Goal: Answer question/provide support: Share knowledge or assist other users

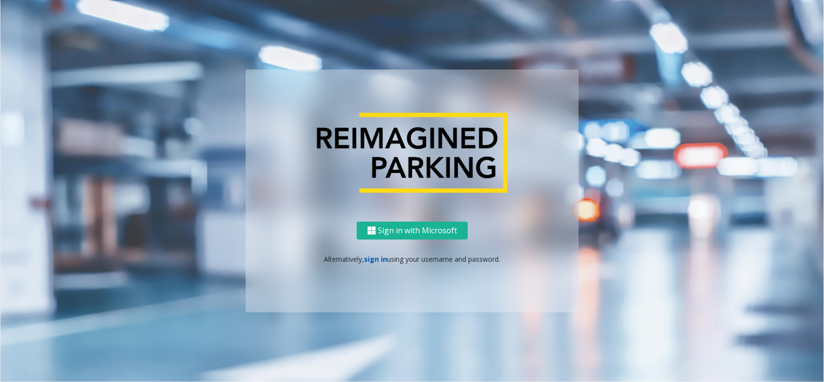
click at [371, 261] on link "sign in" at bounding box center [376, 258] width 23 height 9
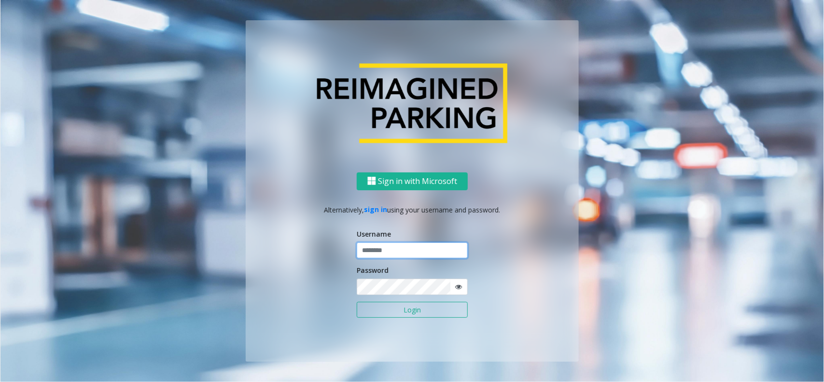
click at [375, 245] on input "text" at bounding box center [412, 250] width 111 height 16
type input "*******"
click at [457, 285] on icon at bounding box center [458, 286] width 7 height 7
click at [442, 311] on button "Login" at bounding box center [412, 310] width 111 height 16
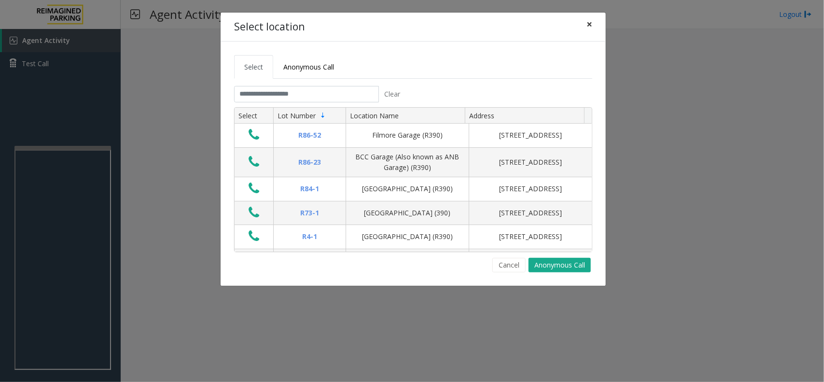
click at [592, 22] on span "×" at bounding box center [590, 24] width 6 height 14
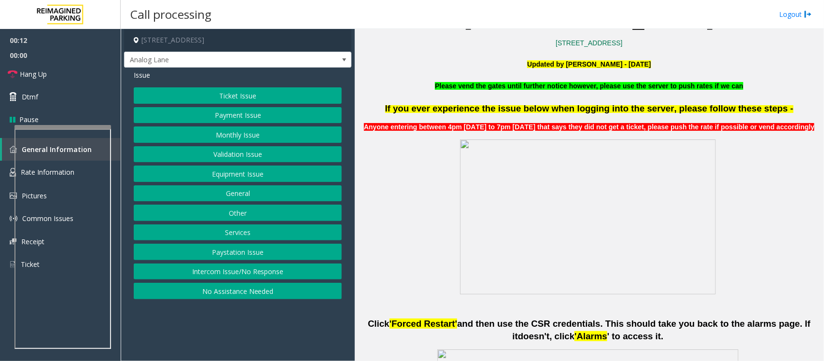
scroll to position [302, 0]
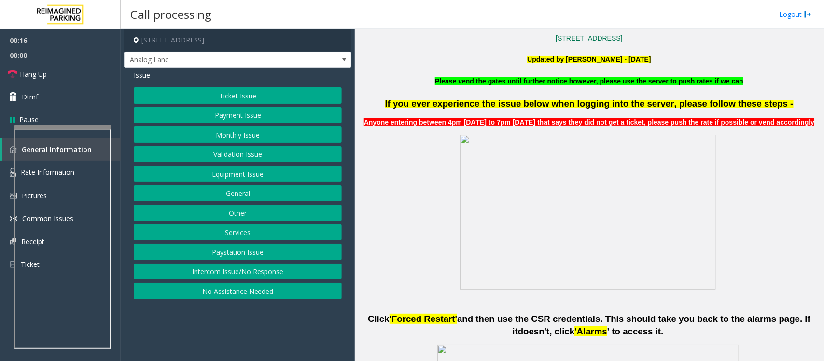
click at [254, 95] on button "Ticket Issue" at bounding box center [238, 95] width 208 height 16
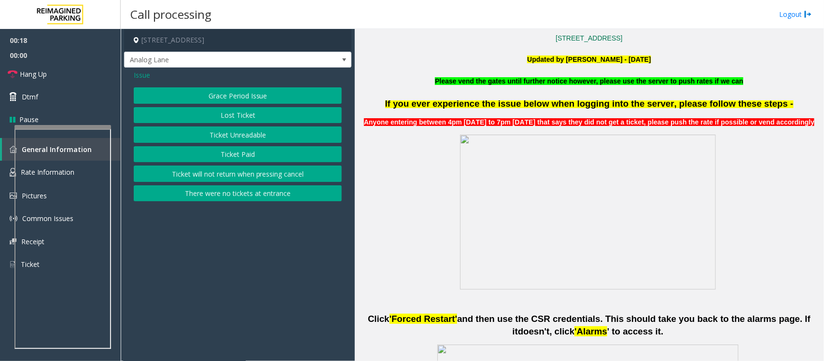
click at [243, 129] on button "Ticket Unreadable" at bounding box center [238, 135] width 208 height 16
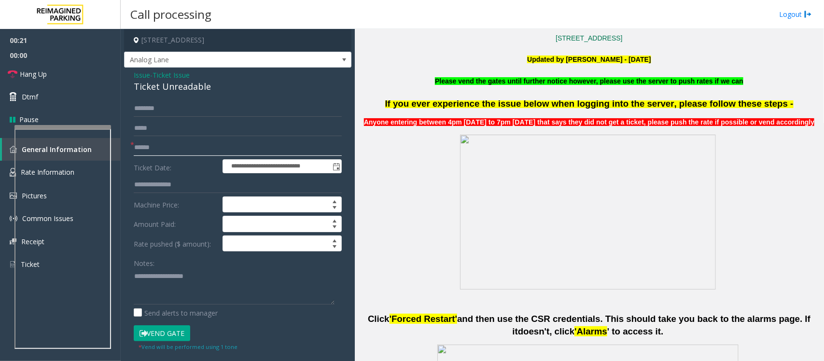
click at [165, 148] on input "text" at bounding box center [238, 148] width 208 height 16
click at [145, 148] on input "text" at bounding box center [238, 148] width 208 height 16
type input "******"
click at [150, 111] on input "text" at bounding box center [238, 108] width 208 height 16
click at [148, 117] on form "**********" at bounding box center [238, 225] width 208 height 251
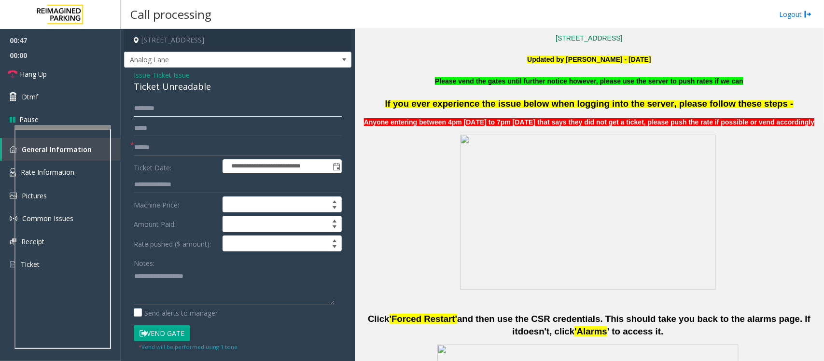
click at [155, 113] on input "text" at bounding box center [238, 108] width 208 height 16
type input "*"
click at [151, 111] on input "****" at bounding box center [238, 108] width 208 height 16
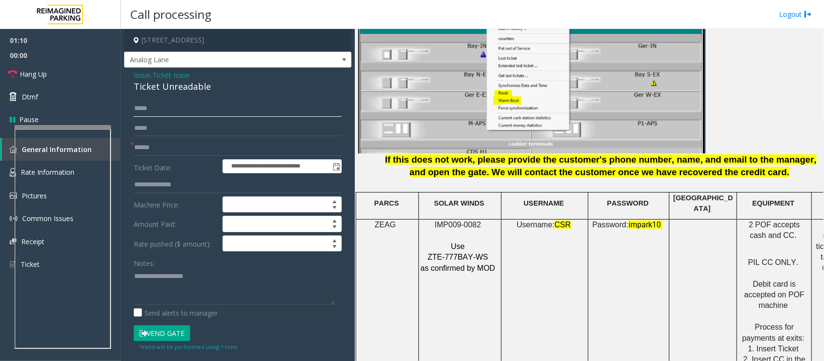
scroll to position [1207, 0]
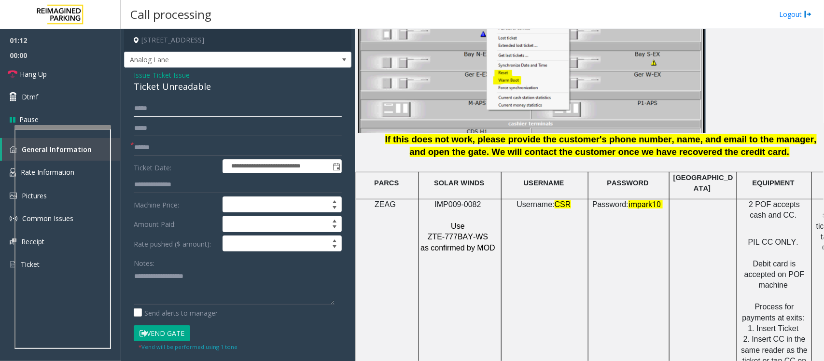
type input "****"
click at [381, 200] on span "ZEAG" at bounding box center [385, 204] width 21 height 8
drag, startPoint x: 432, startPoint y: 232, endPoint x: 495, endPoint y: 241, distance: 63.5
click at [495, 241] on div "IMP009-0082 Use ZTE-777BAY-WS as confirmed by MOD" at bounding box center [460, 226] width 82 height 54
click at [481, 221] on p "Use" at bounding box center [459, 226] width 78 height 11
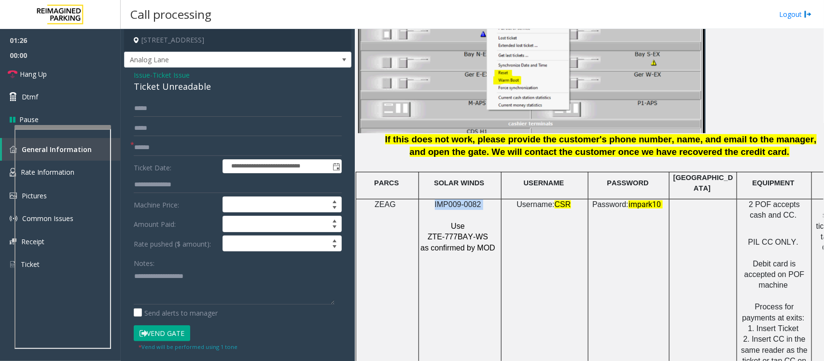
drag, startPoint x: 485, startPoint y: 199, endPoint x: 426, endPoint y: 200, distance: 58.9
click at [426, 200] on p "IMP009-0082" at bounding box center [459, 204] width 78 height 11
copy p "IMP009-0082"
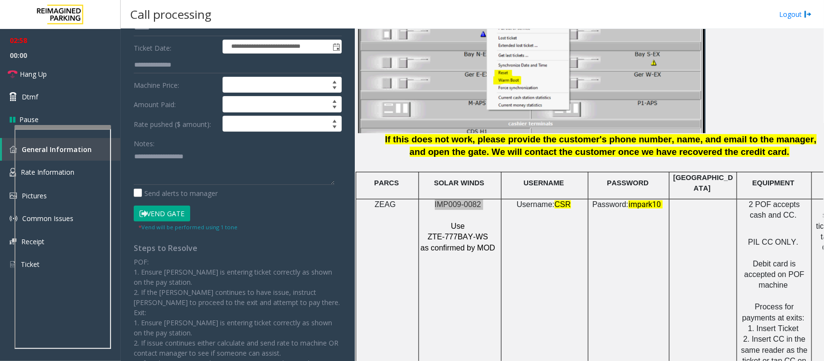
scroll to position [121, 0]
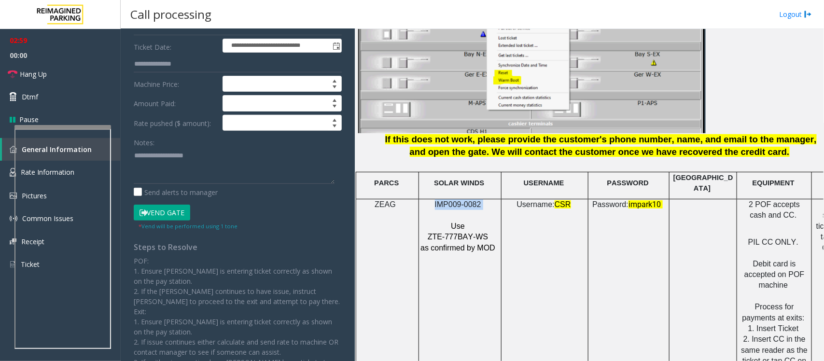
click at [180, 207] on button "Vend Gate" at bounding box center [162, 213] width 57 height 16
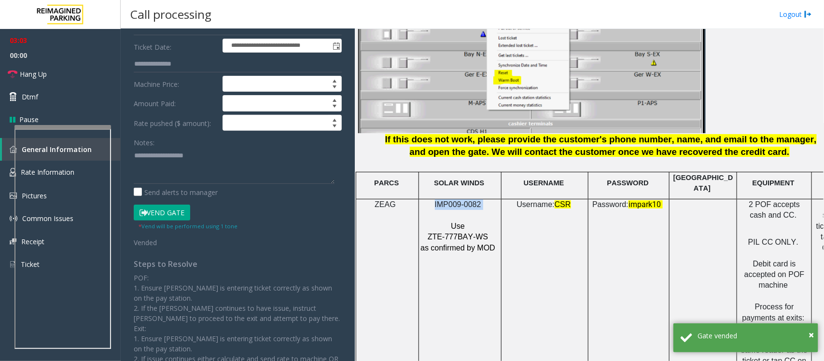
scroll to position [60, 0]
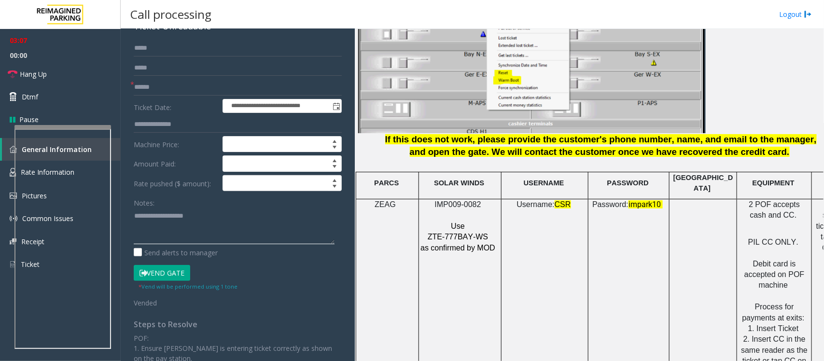
click at [159, 226] on textarea at bounding box center [234, 226] width 201 height 36
paste textarea "**********"
click at [30, 69] on span "Hang Up" at bounding box center [33, 74] width 27 height 10
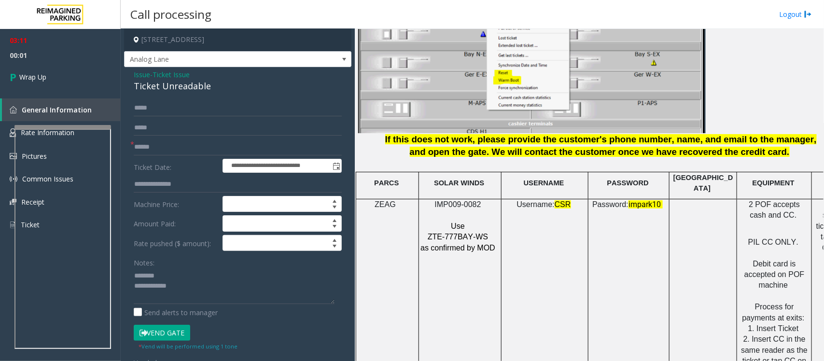
scroll to position [0, 0]
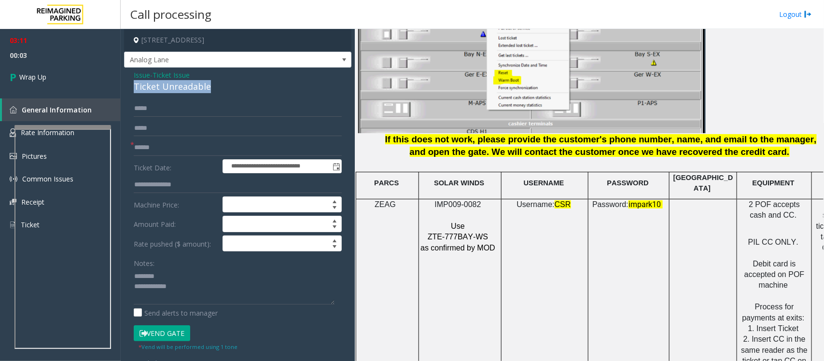
drag, startPoint x: 209, startPoint y: 85, endPoint x: 133, endPoint y: 86, distance: 75.8
click at [134, 86] on div "Ticket Unreadable" at bounding box center [238, 86] width 208 height 13
copy div "Ticket Unreadable"
click at [160, 279] on textarea at bounding box center [234, 287] width 201 height 36
paste textarea "**********"
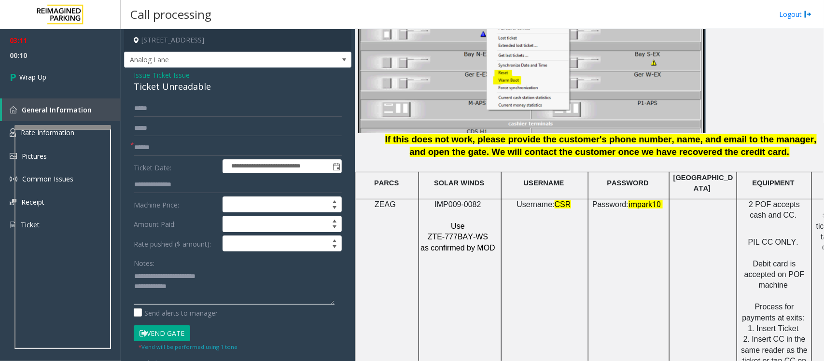
click at [194, 285] on textarea at bounding box center [234, 287] width 201 height 36
paste textarea "**********"
click at [186, 297] on textarea at bounding box center [234, 287] width 201 height 36
type textarea "**********"
click at [44, 79] on span "Wrap Up" at bounding box center [32, 77] width 27 height 10
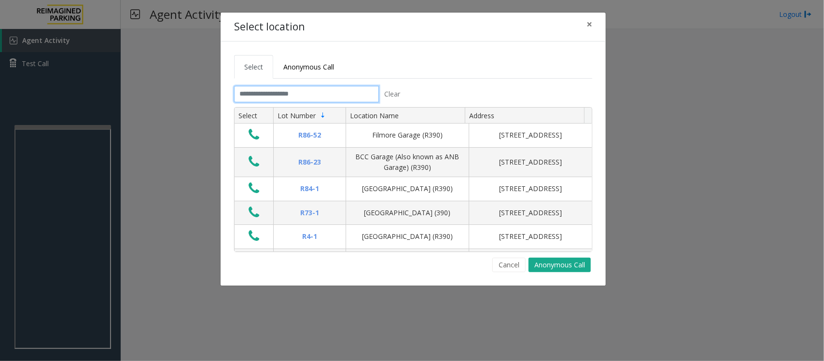
click at [311, 94] on input "text" at bounding box center [306, 94] width 145 height 16
click at [271, 92] on input "text" at bounding box center [306, 94] width 145 height 16
click at [269, 92] on input "text" at bounding box center [306, 94] width 145 height 16
click at [301, 97] on input "text" at bounding box center [306, 94] width 145 height 16
click at [589, 20] on span "×" at bounding box center [590, 24] width 6 height 14
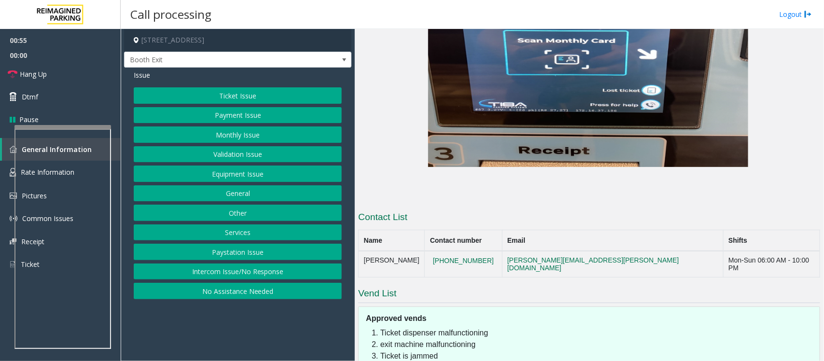
scroll to position [1860, 0]
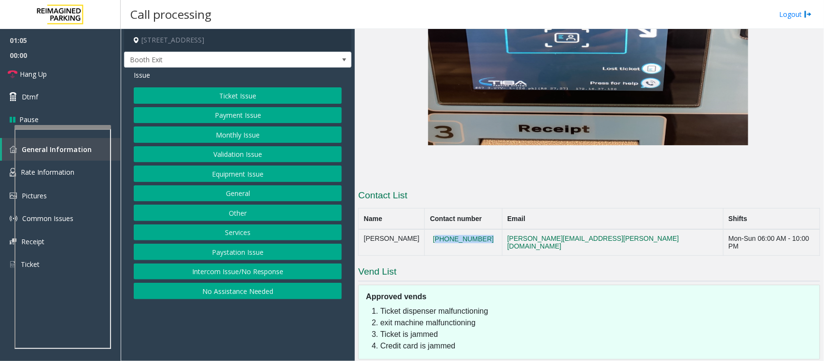
copy button "[PHONE_NUMBER]"
drag, startPoint x: 499, startPoint y: 183, endPoint x: 448, endPoint y: 192, distance: 52.0
copy div "[PERSON_NAME][EMAIL_ADDRESS][PERSON_NAME][DOMAIN_NAME] Mon-Sun 06:00 AM - 10:00…"
click at [460, 266] on h3 "Vend List" at bounding box center [589, 274] width 462 height 16
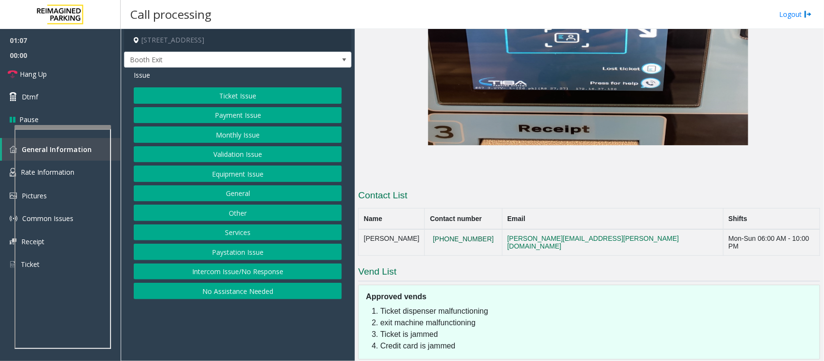
drag, startPoint x: 498, startPoint y: 182, endPoint x: 457, endPoint y: 182, distance: 41.5
click at [457, 235] on button "[PHONE_NUMBER]" at bounding box center [463, 239] width 67 height 9
drag, startPoint x: 495, startPoint y: 183, endPoint x: 465, endPoint y: 180, distance: 30.5
click at [464, 235] on button "[PHONE_NUMBER]" at bounding box center [463, 239] width 67 height 9
drag, startPoint x: 496, startPoint y: 179, endPoint x: 465, endPoint y: 179, distance: 30.9
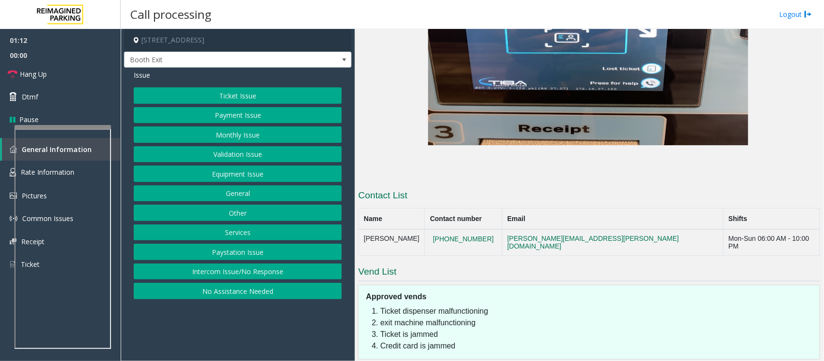
drag, startPoint x: 465, startPoint y: 179, endPoint x: 454, endPoint y: 194, distance: 19.0
drag, startPoint x: 496, startPoint y: 179, endPoint x: 461, endPoint y: 180, distance: 35.3
click at [457, 235] on button "[PHONE_NUMBER]" at bounding box center [463, 239] width 67 height 9
drag, startPoint x: 495, startPoint y: 180, endPoint x: 493, endPoint y: 188, distance: 8.6
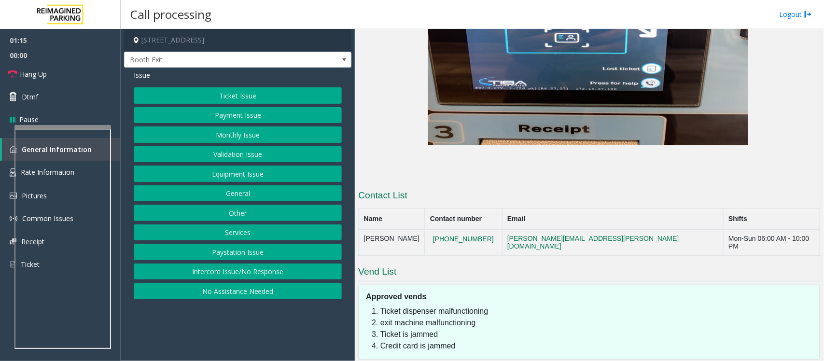
click at [489, 235] on button "[PHONE_NUMBER]" at bounding box center [463, 239] width 67 height 9
drag, startPoint x: 493, startPoint y: 195, endPoint x: 452, endPoint y: 189, distance: 41.9
click at [452, 229] on td "[PHONE_NUMBER]" at bounding box center [463, 242] width 77 height 26
drag, startPoint x: 495, startPoint y: 182, endPoint x: 490, endPoint y: 180, distance: 5.2
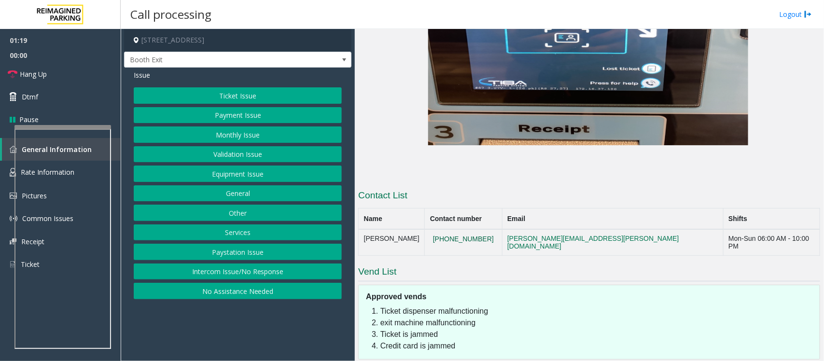
click at [480, 235] on button "[PHONE_NUMBER]" at bounding box center [463, 239] width 67 height 9
drag, startPoint x: 493, startPoint y: 180, endPoint x: 465, endPoint y: 180, distance: 28.0
click at [465, 235] on button "[PHONE_NUMBER]" at bounding box center [463, 239] width 67 height 9
drag, startPoint x: 451, startPoint y: 182, endPoint x: 494, endPoint y: 181, distance: 43.0
click at [494, 235] on button "[PHONE_NUMBER]" at bounding box center [463, 239] width 67 height 9
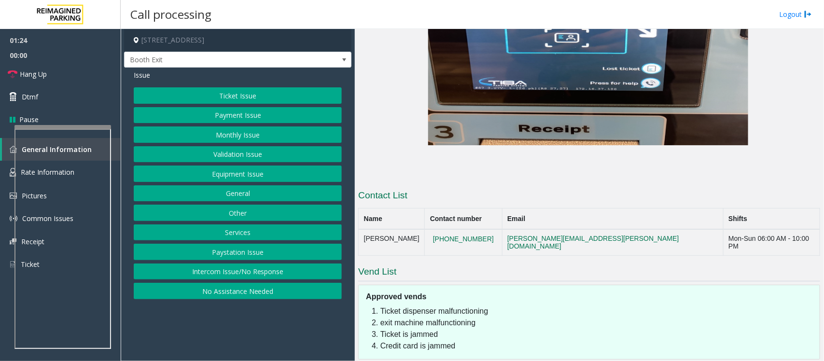
drag, startPoint x: 497, startPoint y: 181, endPoint x: 455, endPoint y: 182, distance: 42.5
click at [455, 235] on button "[PHONE_NUMBER]" at bounding box center [463, 239] width 67 height 9
click at [454, 266] on h3 "Vend List" at bounding box center [589, 274] width 462 height 16
drag, startPoint x: 507, startPoint y: 191, endPoint x: 516, endPoint y: 220, distance: 29.8
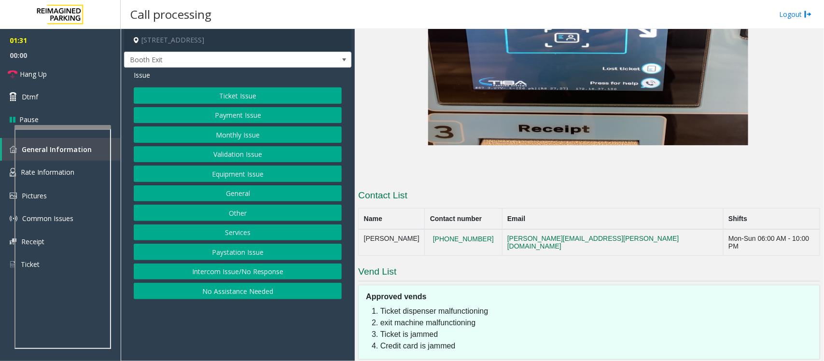
click at [518, 285] on div "Approved vends" at bounding box center [593, 293] width 454 height 17
drag, startPoint x: 433, startPoint y: 209, endPoint x: 474, endPoint y: 193, distance: 43.9
click at [436, 266] on h3 "Vend List" at bounding box center [589, 274] width 462 height 16
drag, startPoint x: 503, startPoint y: 184, endPoint x: 448, endPoint y: 184, distance: 55.1
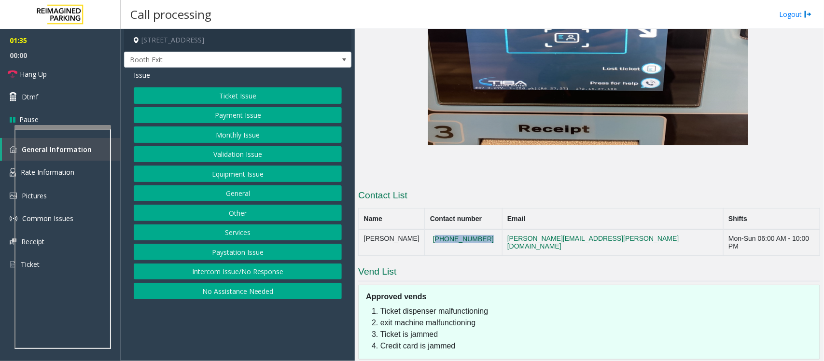
click at [448, 229] on td "[PHONE_NUMBER]" at bounding box center [463, 242] width 77 height 26
drag, startPoint x: 448, startPoint y: 184, endPoint x: 426, endPoint y: 136, distance: 53.6
click at [426, 189] on h3 "Contact List" at bounding box center [589, 196] width 462 height 15
copy button "[PHONE_NUMBER]"
drag, startPoint x: 499, startPoint y: 183, endPoint x: 452, endPoint y: 184, distance: 47.3
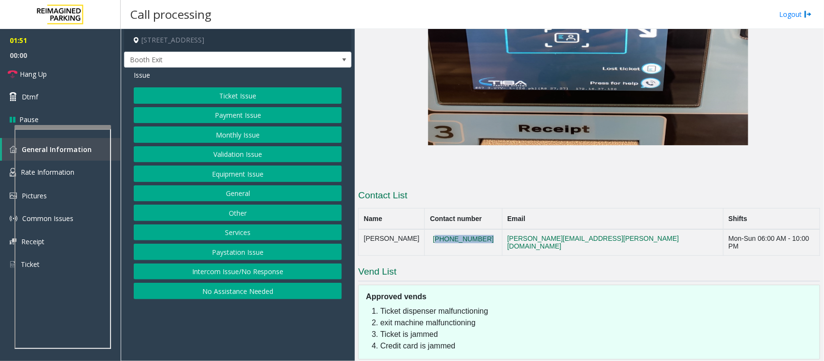
click at [449, 229] on td "[PHONE_NUMBER]" at bounding box center [463, 242] width 77 height 26
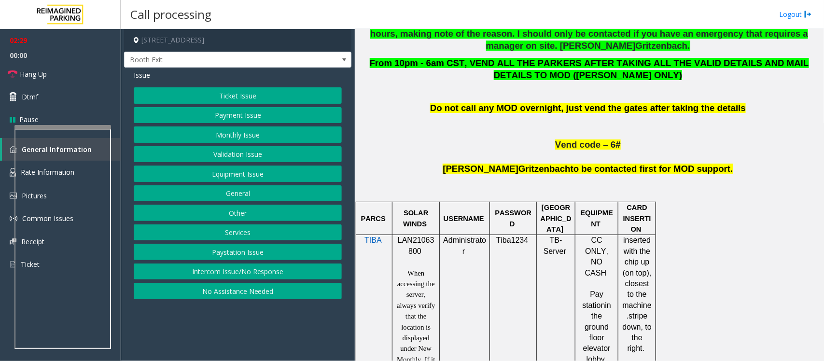
scroll to position [472, 0]
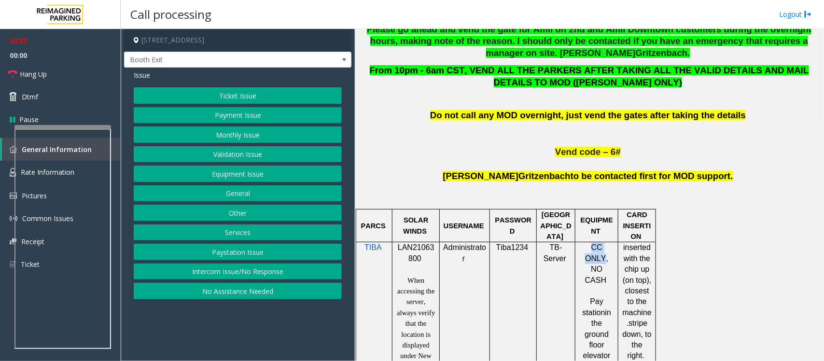
drag, startPoint x: 583, startPoint y: 250, endPoint x: 610, endPoint y: 249, distance: 27.1
click at [608, 249] on span "CC ONLY, NO CASH" at bounding box center [596, 263] width 23 height 41
click at [614, 249] on p "CC ONLY, NO CASH" at bounding box center [597, 263] width 36 height 43
drag, startPoint x: 614, startPoint y: 249, endPoint x: 585, endPoint y: 247, distance: 29.0
click at [585, 247] on p "CC ONLY, NO CASH" at bounding box center [597, 263] width 36 height 43
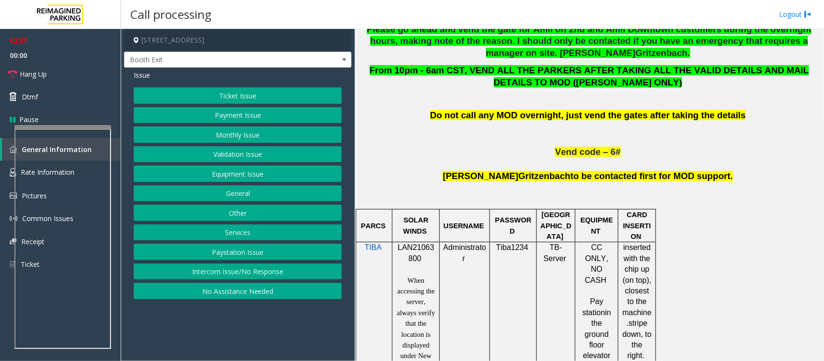
click at [577, 247] on div at bounding box center [575, 339] width 3 height 195
click at [199, 99] on button "Ticket Issue" at bounding box center [238, 95] width 208 height 16
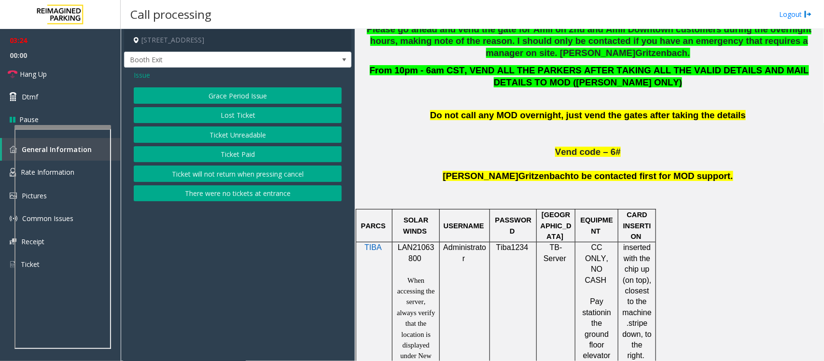
click at [223, 134] on button "Ticket Unreadable" at bounding box center [238, 135] width 208 height 16
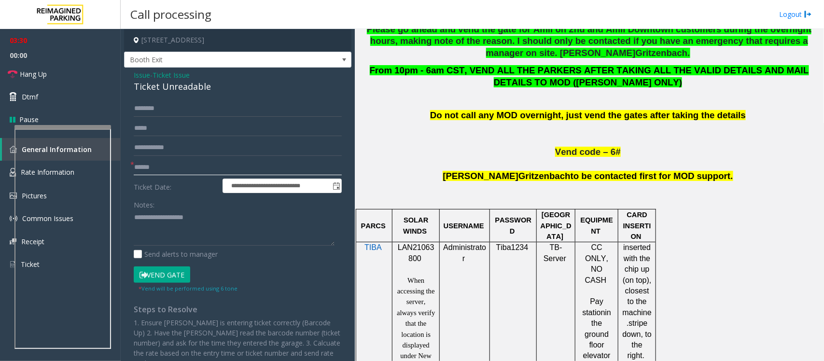
click at [180, 162] on input "text" at bounding box center [238, 167] width 208 height 16
type input "*******"
click at [144, 113] on input "text" at bounding box center [238, 108] width 208 height 16
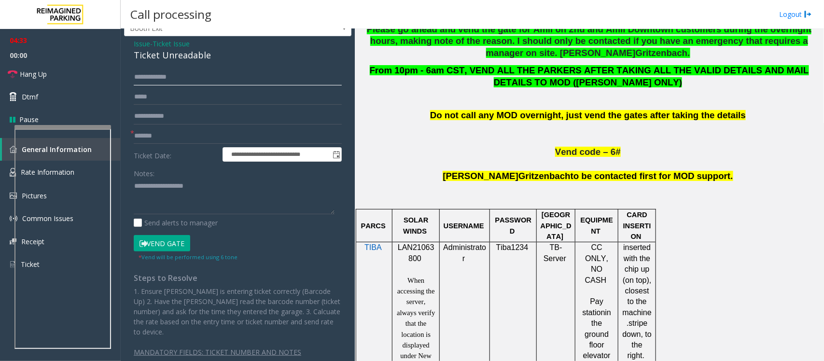
scroll to position [47, 0]
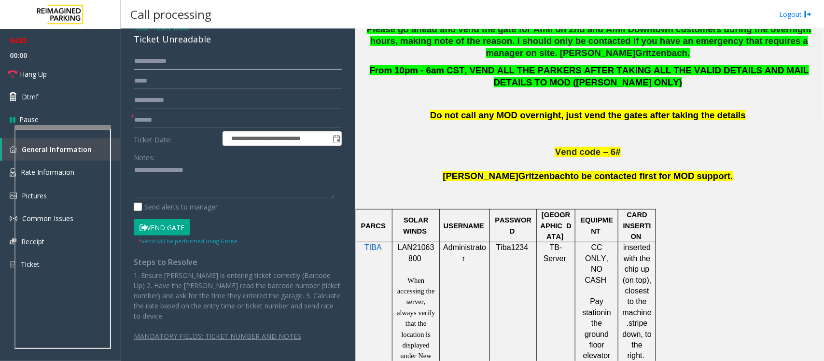
click at [138, 60] on input "**********" at bounding box center [238, 61] width 208 height 16
type input "**********"
drag, startPoint x: 131, startPoint y: 64, endPoint x: 179, endPoint y: 62, distance: 47.4
click at [179, 62] on div "**********" at bounding box center [238, 202] width 223 height 298
click at [154, 228] on button "Vend Gate" at bounding box center [162, 227] width 57 height 16
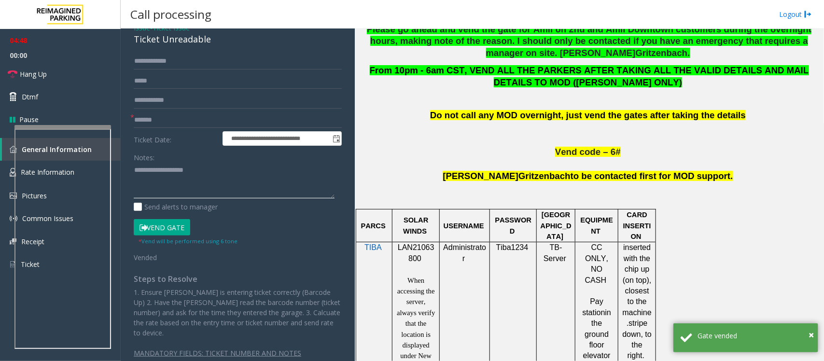
click at [150, 187] on textarea at bounding box center [234, 181] width 201 height 36
paste textarea "**********"
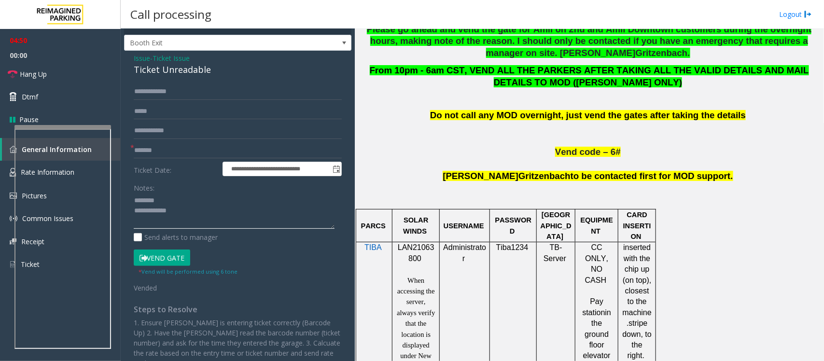
scroll to position [0, 0]
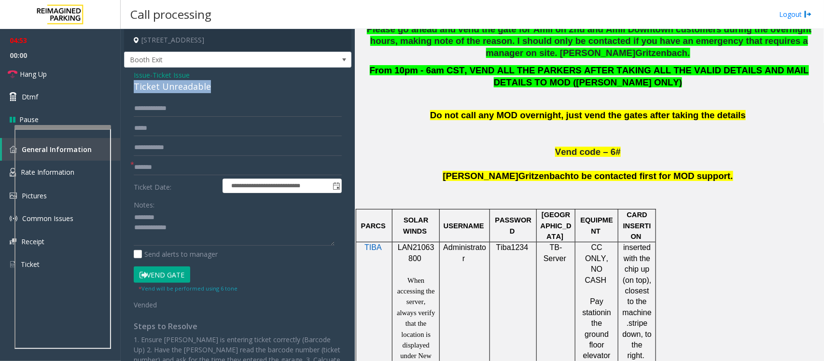
copy div "Ticket Unreadable"
drag, startPoint x: 215, startPoint y: 87, endPoint x: 127, endPoint y: 88, distance: 88.4
click at [127, 88] on div "**********" at bounding box center [237, 247] width 227 height 358
click at [168, 270] on button "Vend Gate" at bounding box center [162, 275] width 57 height 16
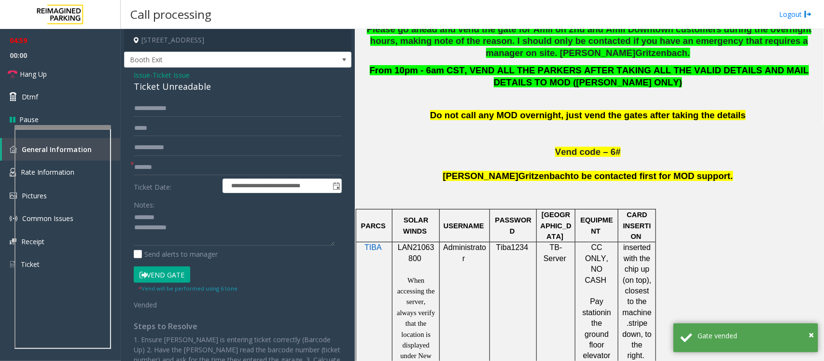
click at [157, 204] on div "Notes:" at bounding box center [238, 222] width 208 height 50
click at [158, 216] on textarea at bounding box center [234, 228] width 201 height 36
paste textarea "**********"
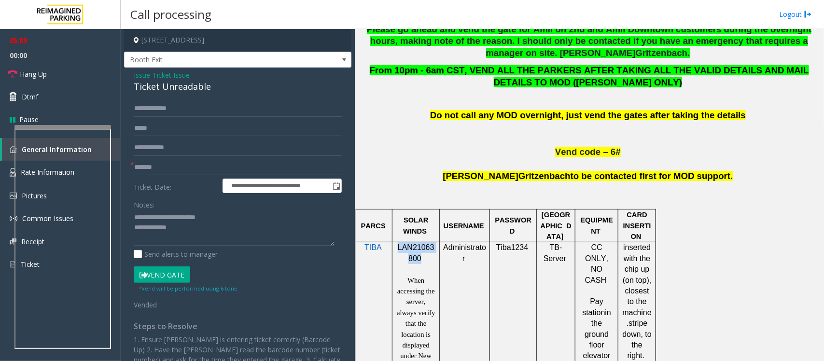
copy span "LAN21063800"
drag, startPoint x: 420, startPoint y: 257, endPoint x: 395, endPoint y: 252, distance: 26.0
click at [395, 252] on div "LAN21063800 When accessing the server, always verify that the location is displ…" at bounding box center [416, 339] width 47 height 195
paste textarea "**********"
click at [177, 227] on textarea at bounding box center [234, 228] width 201 height 36
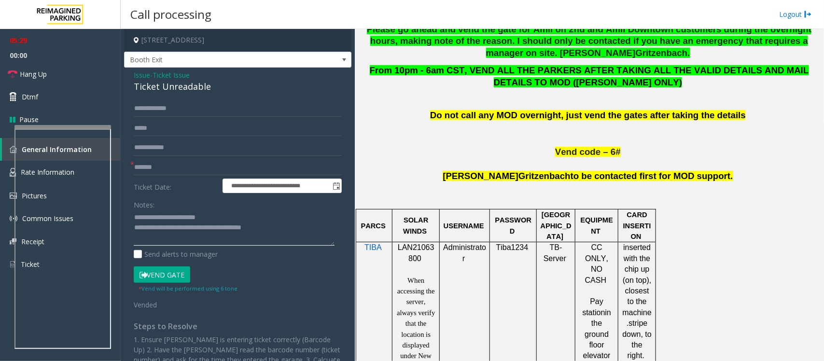
click at [296, 230] on textarea at bounding box center [234, 228] width 201 height 36
type textarea "**********"
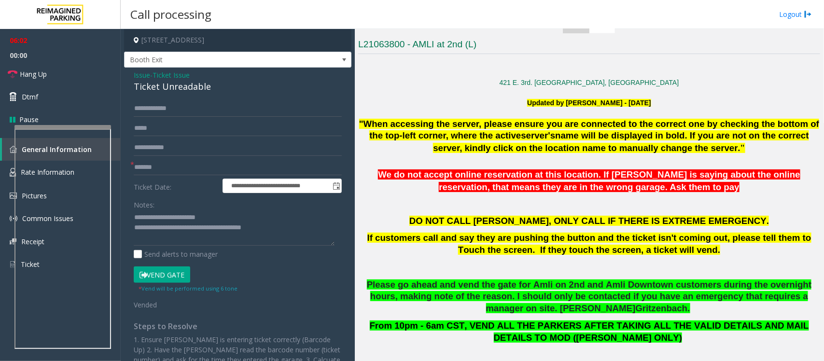
scroll to position [49, 0]
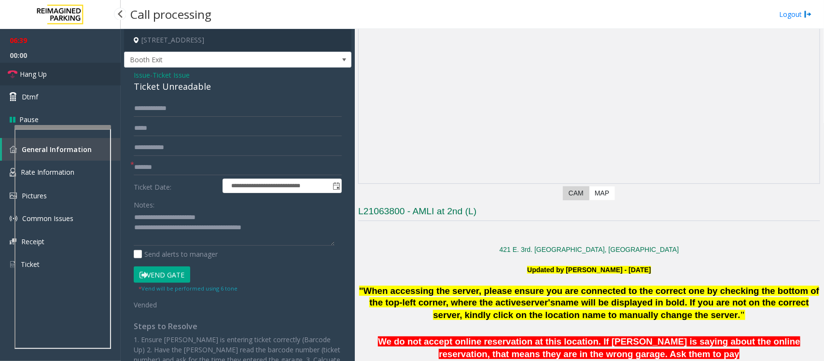
click at [99, 76] on link "Hang Up" at bounding box center [60, 74] width 121 height 23
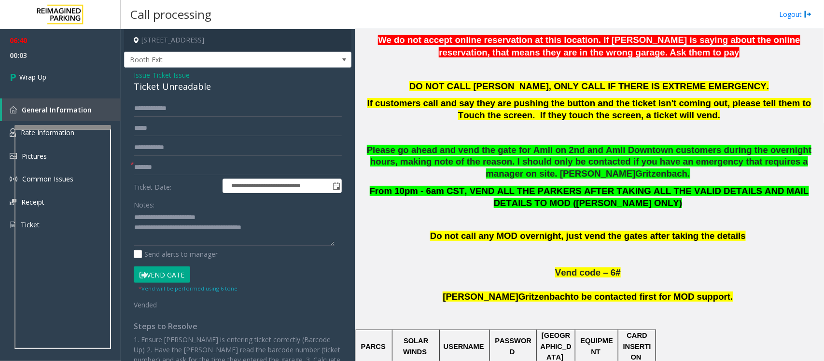
scroll to position [593, 0]
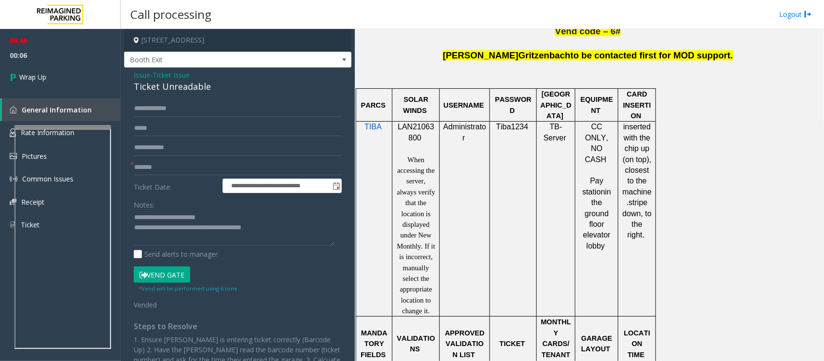
click at [143, 76] on span "Issue" at bounding box center [142, 75] width 16 height 10
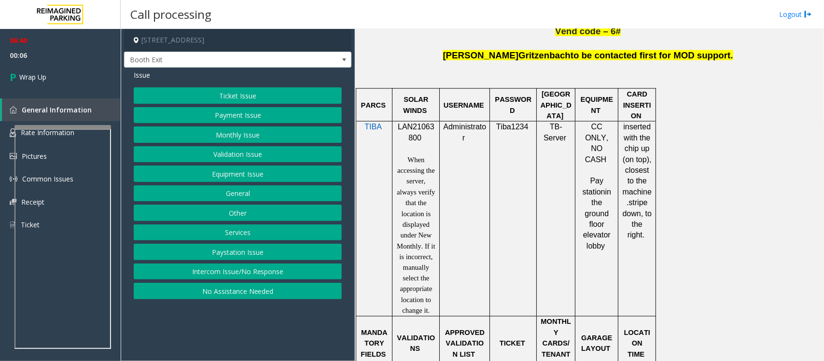
click at [236, 116] on button "Payment Issue" at bounding box center [238, 115] width 208 height 16
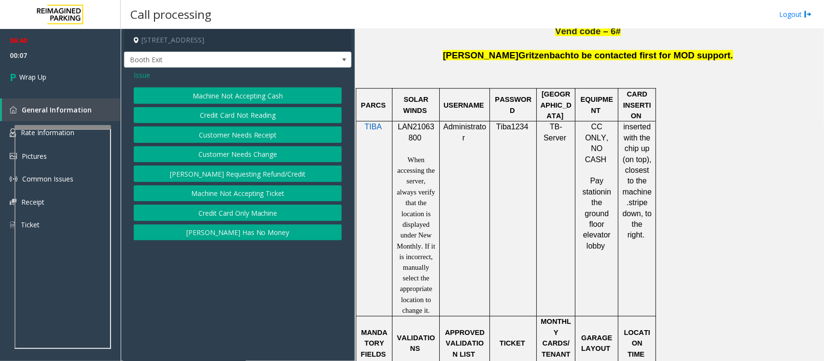
click at [240, 212] on button "Credit Card Only Machine" at bounding box center [238, 213] width 208 height 16
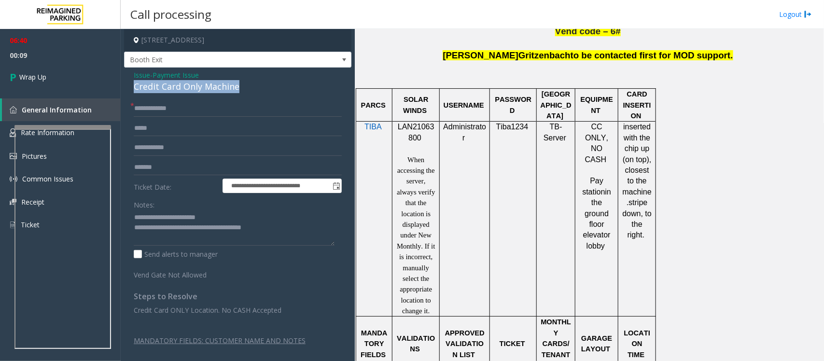
drag, startPoint x: 133, startPoint y: 85, endPoint x: 253, endPoint y: 90, distance: 119.8
click at [253, 90] on div "Credit Card Only Machine" at bounding box center [238, 86] width 208 height 13
drag, startPoint x: 230, startPoint y: 218, endPoint x: 156, endPoint y: 216, distance: 74.4
click at [156, 216] on textarea at bounding box center [234, 228] width 201 height 36
drag, startPoint x: 131, startPoint y: 86, endPoint x: 222, endPoint y: 89, distance: 91.3
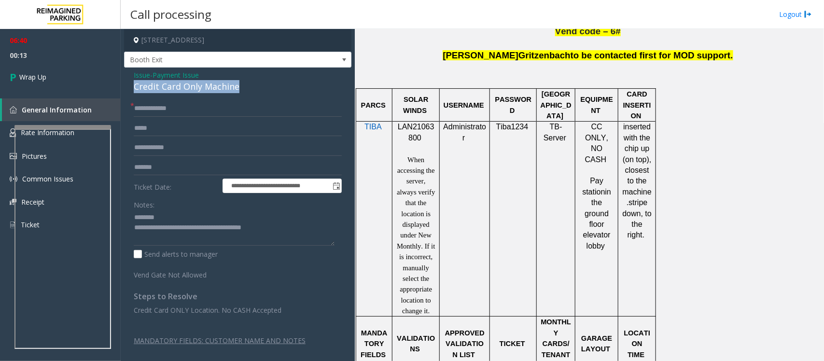
click at [254, 92] on div "**********" at bounding box center [237, 216] width 227 height 297
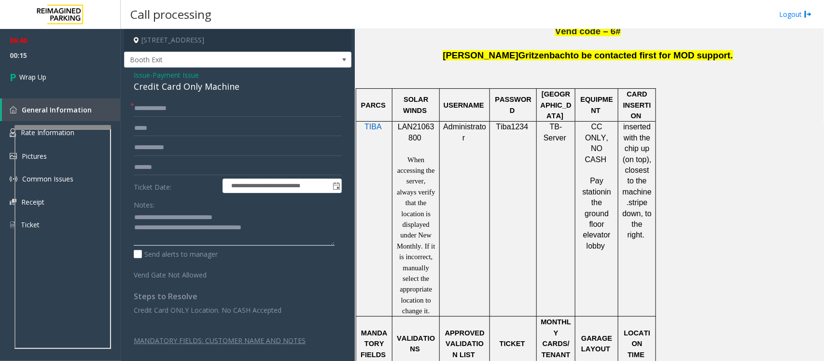
click at [267, 216] on textarea at bounding box center [234, 228] width 201 height 36
click at [278, 242] on textarea at bounding box center [234, 228] width 201 height 36
type textarea "**********"
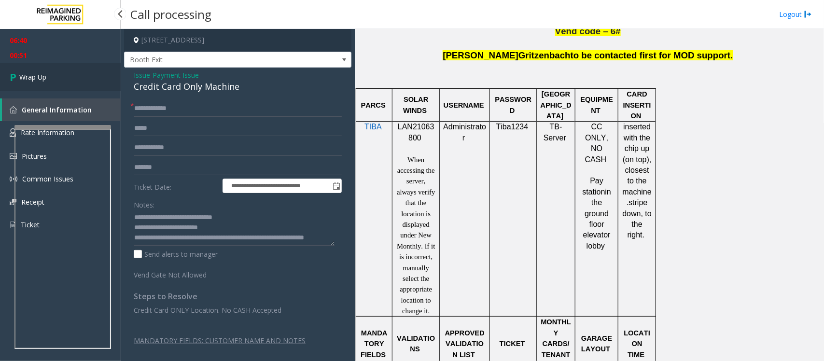
drag, startPoint x: 55, startPoint y: 70, endPoint x: 38, endPoint y: 63, distance: 18.2
click at [53, 69] on link "Wrap Up" at bounding box center [60, 77] width 121 height 28
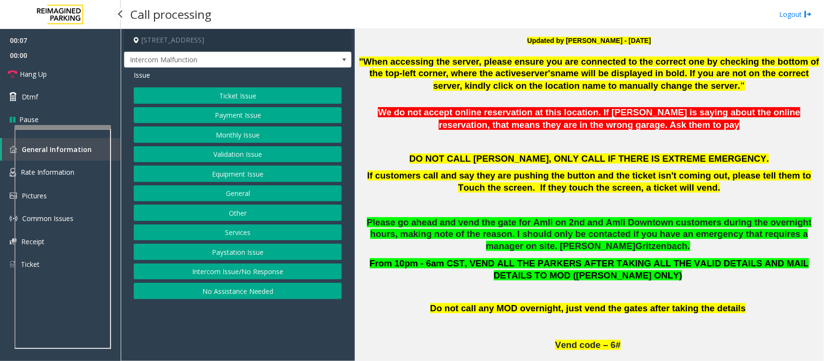
scroll to position [302, 0]
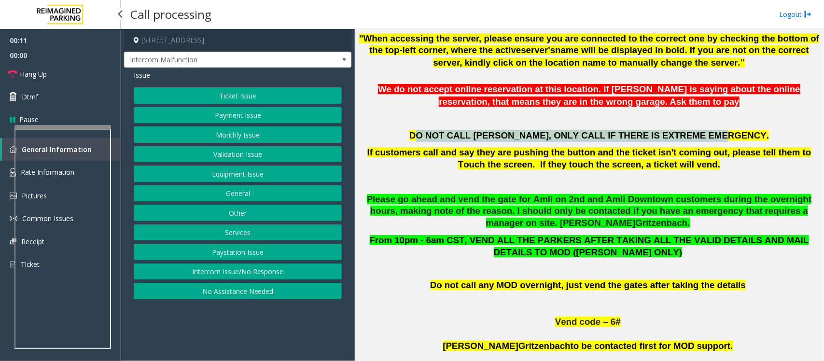
drag, startPoint x: 460, startPoint y: 135, endPoint x: 747, endPoint y: 138, distance: 287.3
click at [747, 138] on p "DO NOT CALL [PERSON_NAME], ONLY CALL IF THERE IS EXTREME EMERGENCY." at bounding box center [589, 136] width 462 height 12
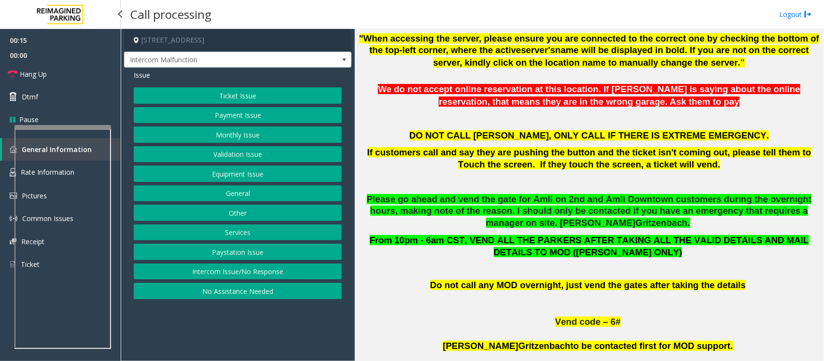
click at [256, 172] on button "Equipment Issue" at bounding box center [238, 174] width 208 height 16
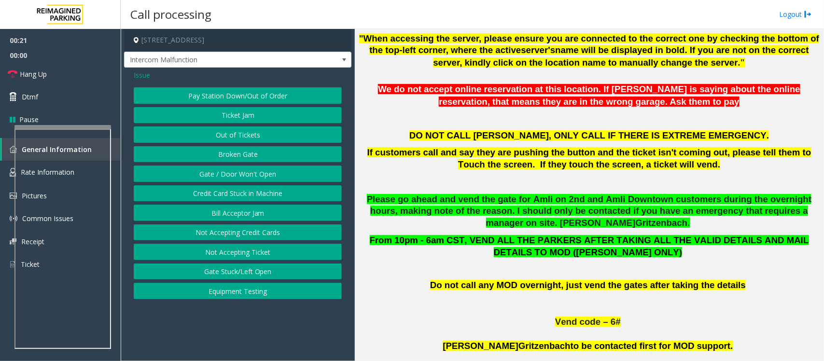
click at [141, 77] on span "Issue" at bounding box center [142, 75] width 16 height 10
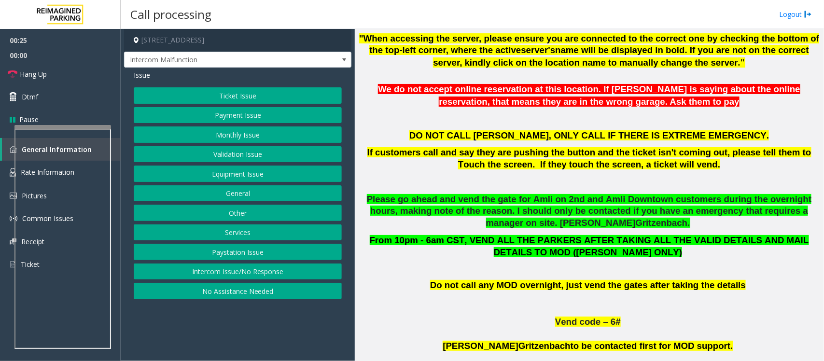
click at [280, 273] on button "Intercom Issue/No Response" at bounding box center [238, 272] width 208 height 16
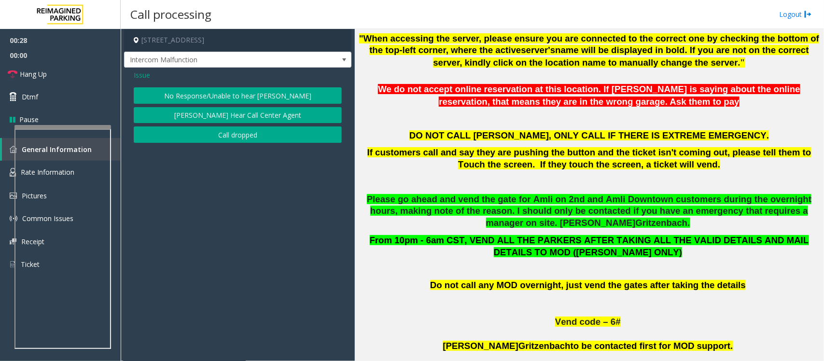
click at [144, 77] on span "Issue" at bounding box center [142, 75] width 16 height 10
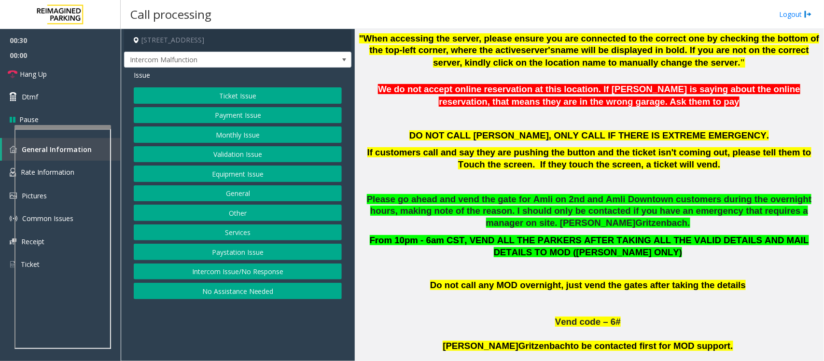
click at [271, 296] on button "No Assistance Needed" at bounding box center [238, 291] width 208 height 16
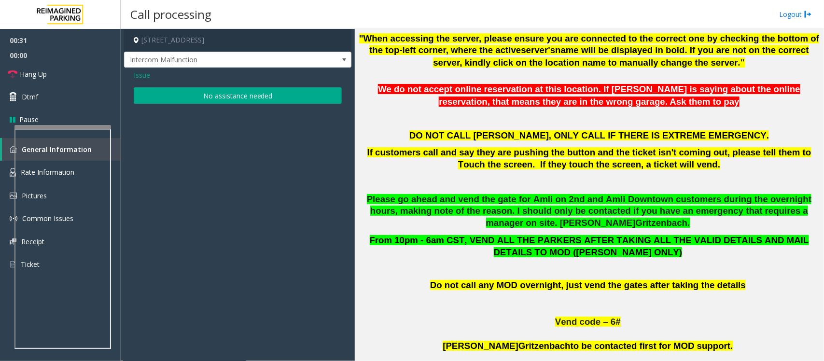
click at [143, 77] on span "Issue" at bounding box center [142, 75] width 16 height 10
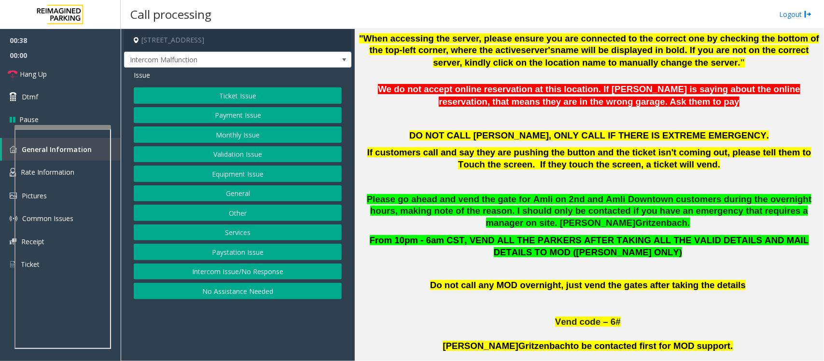
click at [247, 194] on button "General" at bounding box center [238, 193] width 208 height 16
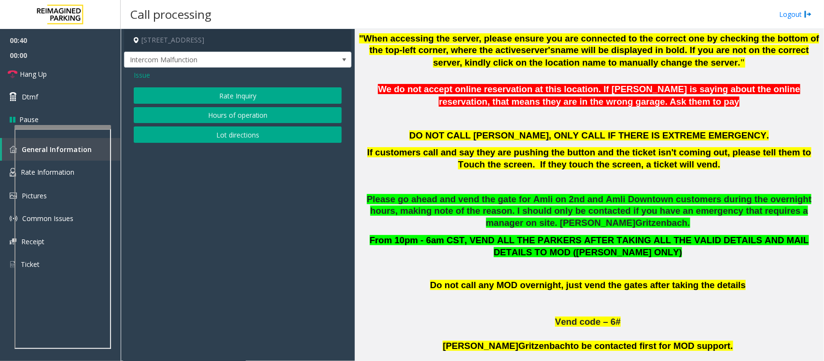
click at [141, 73] on span "Issue" at bounding box center [142, 75] width 16 height 10
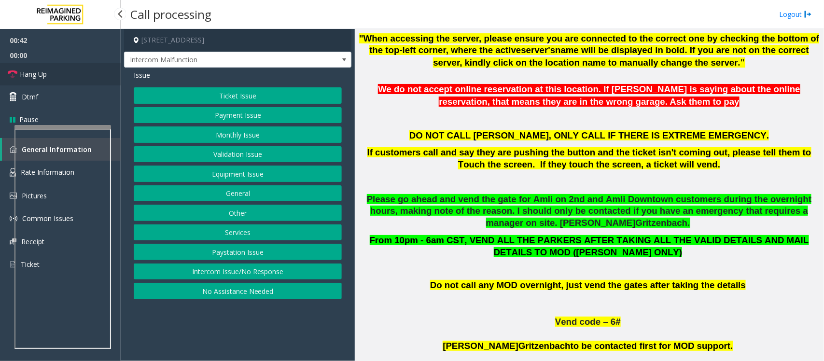
click at [52, 71] on link "Hang Up" at bounding box center [60, 74] width 121 height 23
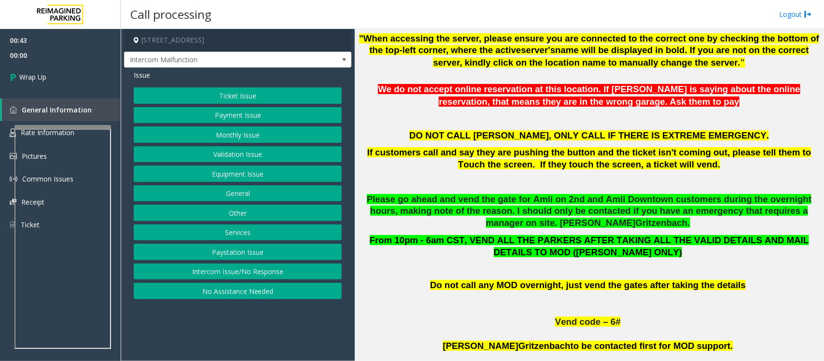
click at [217, 269] on button "Intercom Issue/No Response" at bounding box center [238, 272] width 208 height 16
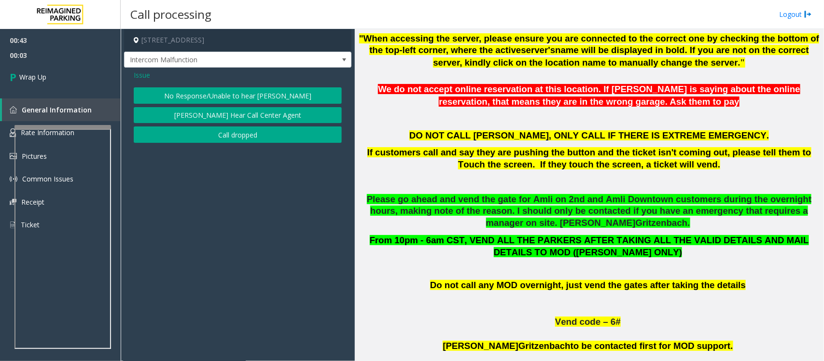
click at [136, 75] on span "Issue" at bounding box center [142, 75] width 16 height 10
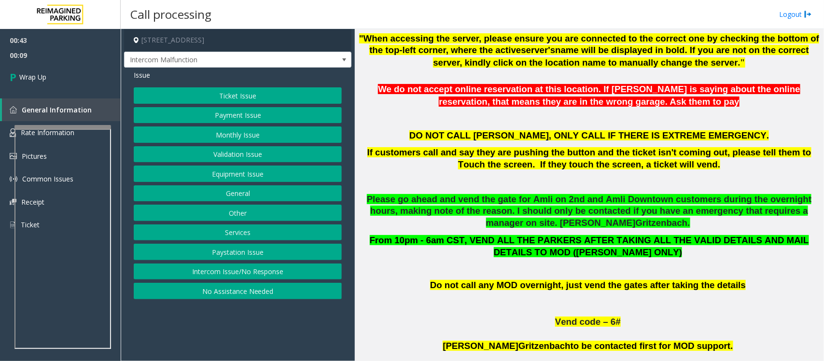
click at [256, 174] on button "Equipment Issue" at bounding box center [238, 174] width 208 height 16
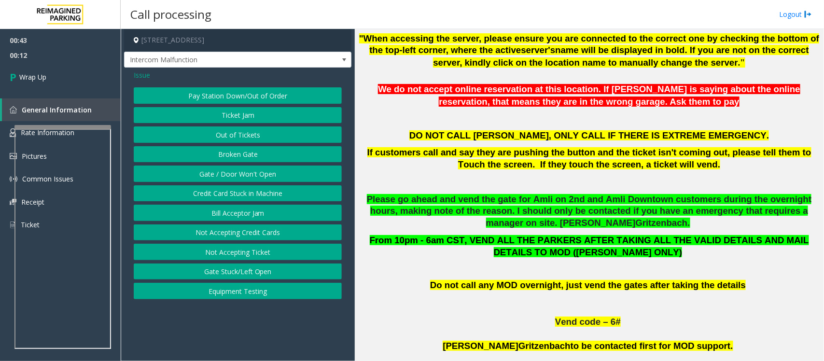
click at [245, 174] on button "Gate / Door Won't Open" at bounding box center [238, 174] width 208 height 16
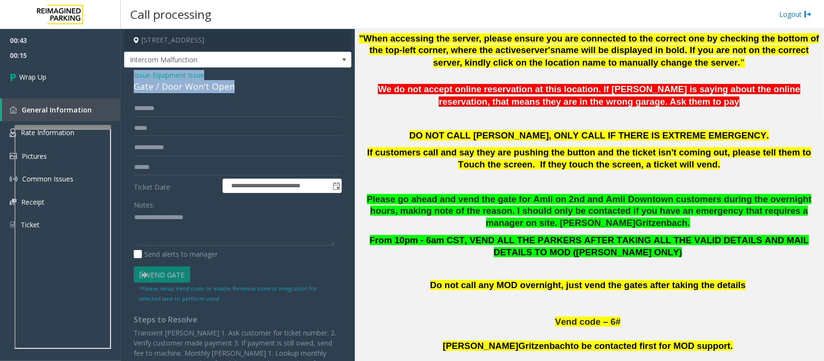
drag, startPoint x: 237, startPoint y: 88, endPoint x: 130, endPoint y: 78, distance: 106.7
click at [130, 78] on div "**********" at bounding box center [237, 248] width 227 height 361
copy div "Issue - Equipment Issue Gate / Door Won't Open"
drag, startPoint x: 163, startPoint y: 199, endPoint x: 162, endPoint y: 216, distance: 16.4
click at [162, 212] on div "Notes:" at bounding box center [238, 222] width 208 height 50
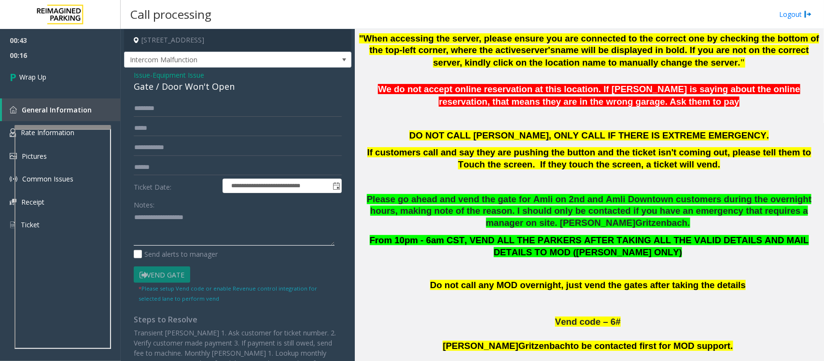
click at [162, 216] on textarea at bounding box center [234, 228] width 201 height 36
paste textarea "**********"
click at [219, 225] on textarea at bounding box center [234, 228] width 201 height 36
click at [134, 242] on textarea at bounding box center [234, 228] width 201 height 36
type textarea "**********"
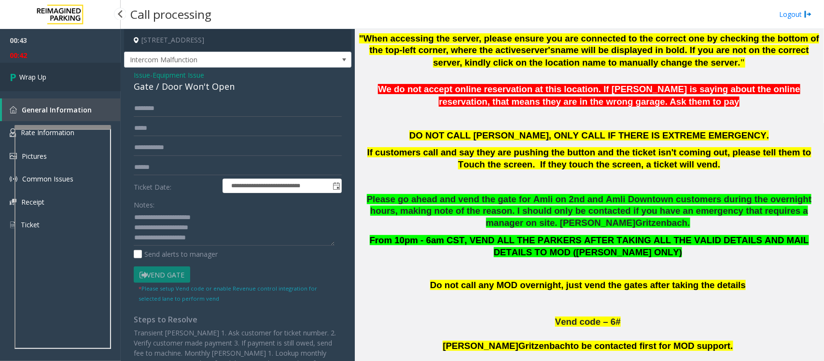
click at [30, 85] on link "Wrap Up" at bounding box center [60, 77] width 121 height 28
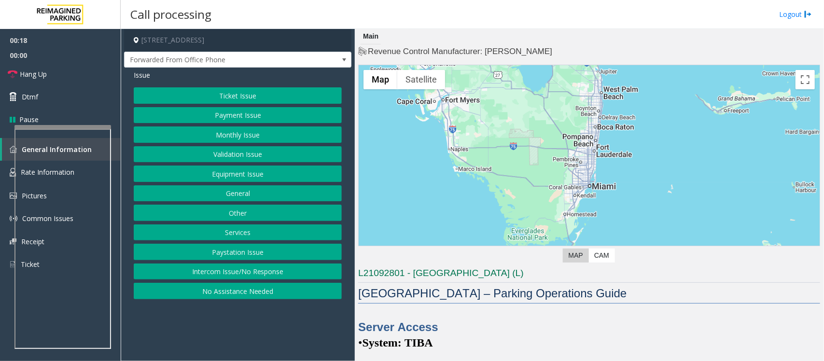
click at [250, 274] on button "Intercom Issue/No Response" at bounding box center [238, 272] width 208 height 16
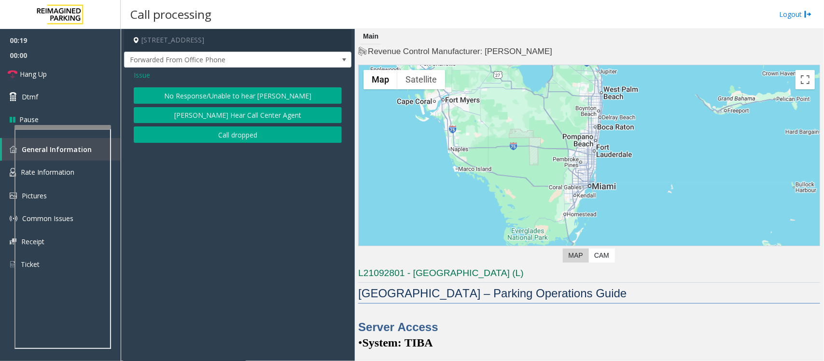
click at [225, 95] on button "No Response/Unable to hear [PERSON_NAME]" at bounding box center [238, 95] width 208 height 16
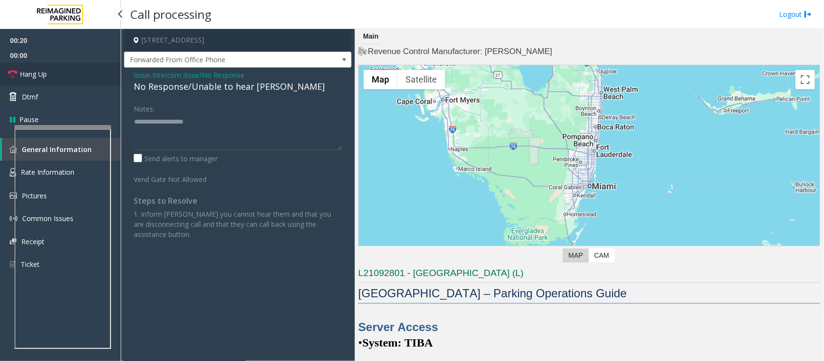
click at [22, 69] on span "Hang Up" at bounding box center [33, 74] width 27 height 10
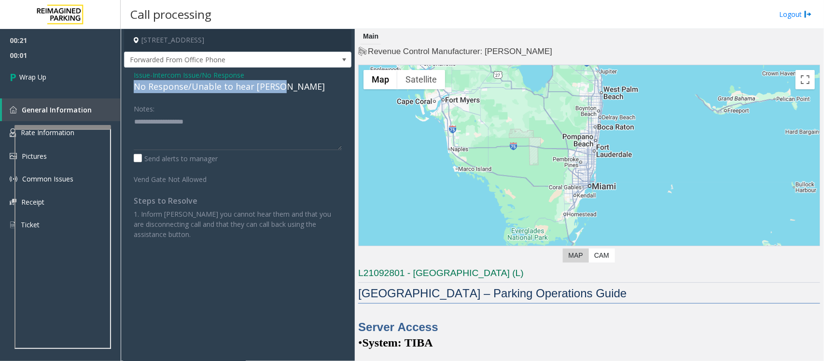
drag, startPoint x: 286, startPoint y: 85, endPoint x: 126, endPoint y: 85, distance: 160.3
click at [126, 85] on div "Issue - Intercom Issue/No Response No Response/Unable to hear [PERSON_NAME] Not…" at bounding box center [237, 159] width 227 height 182
copy div "No Response/Unable to hear [PERSON_NAME]"
click at [153, 136] on textarea at bounding box center [238, 132] width 208 height 36
paste textarea "**********"
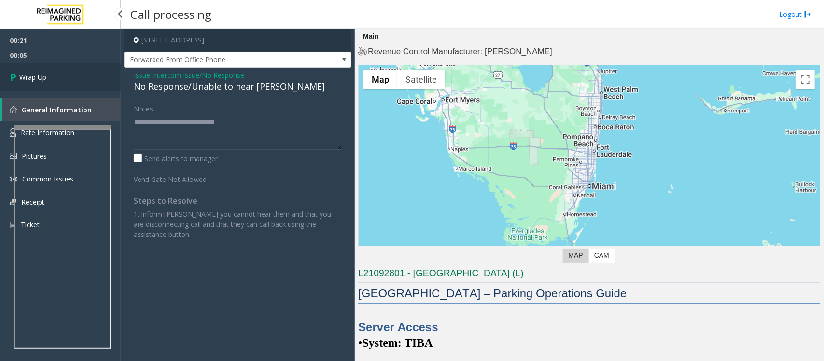
type textarea "**********"
click at [64, 81] on link "Wrap Up" at bounding box center [60, 77] width 121 height 28
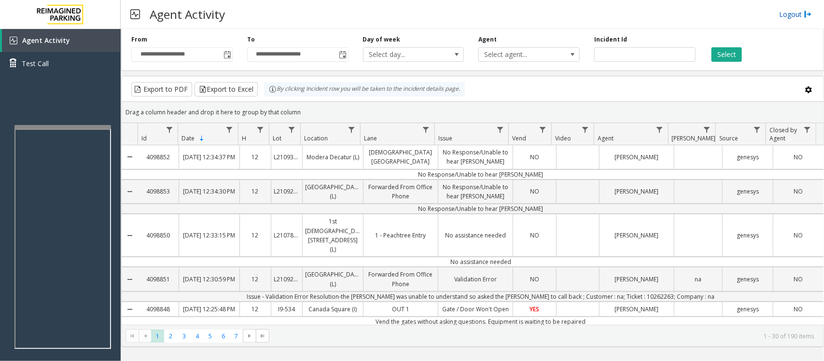
click at [798, 16] on link "Logout" at bounding box center [795, 14] width 33 height 10
